Goal: Task Accomplishment & Management: Manage account settings

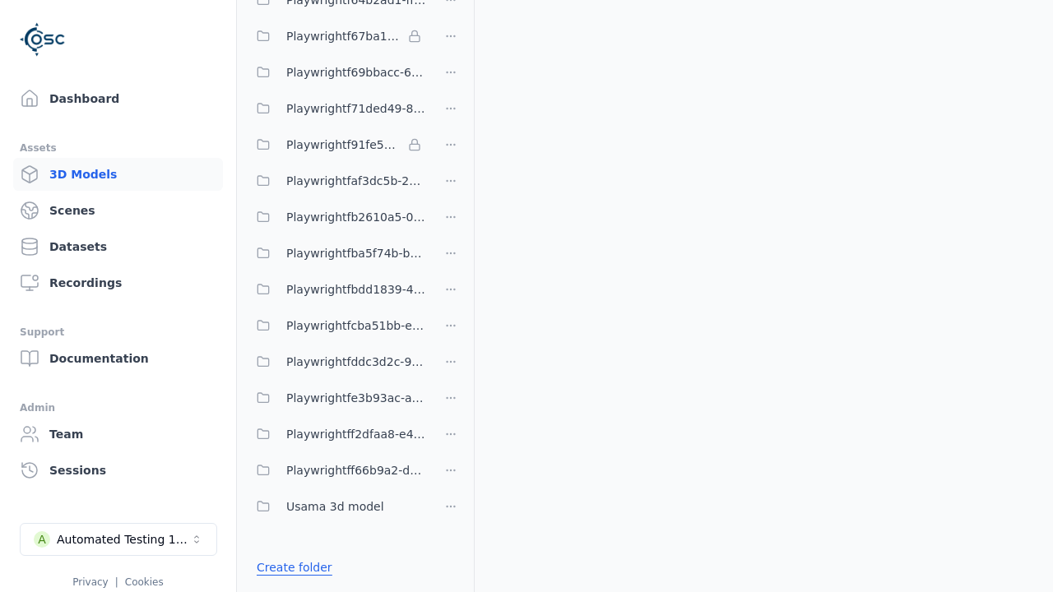
click at [290, 568] on link "Create folder" at bounding box center [295, 567] width 76 height 16
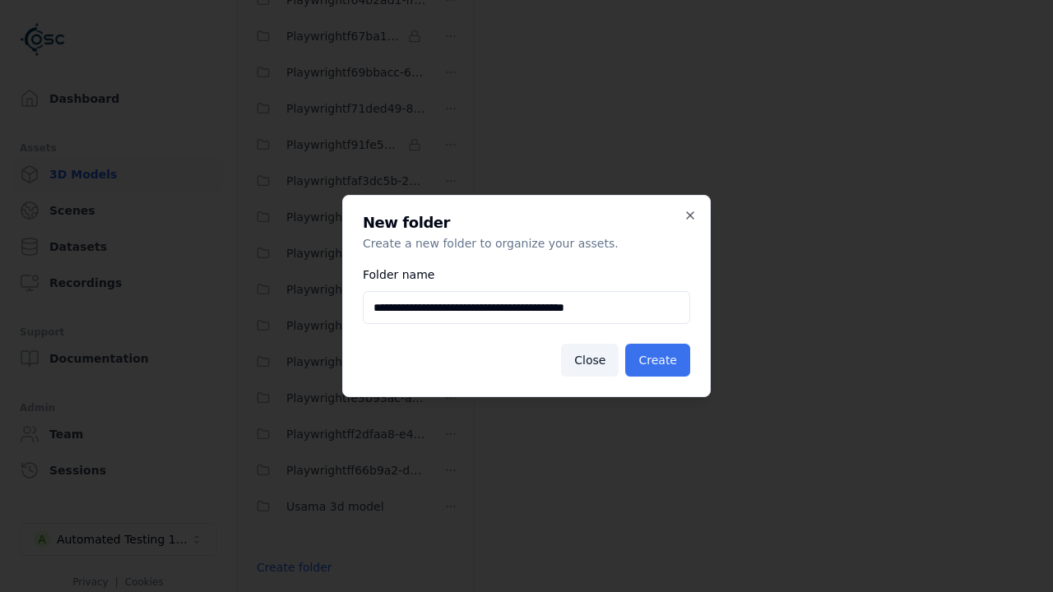
type input "**********"
click at [660, 360] on button "Create" at bounding box center [657, 360] width 65 height 33
